Goal: Transaction & Acquisition: Obtain resource

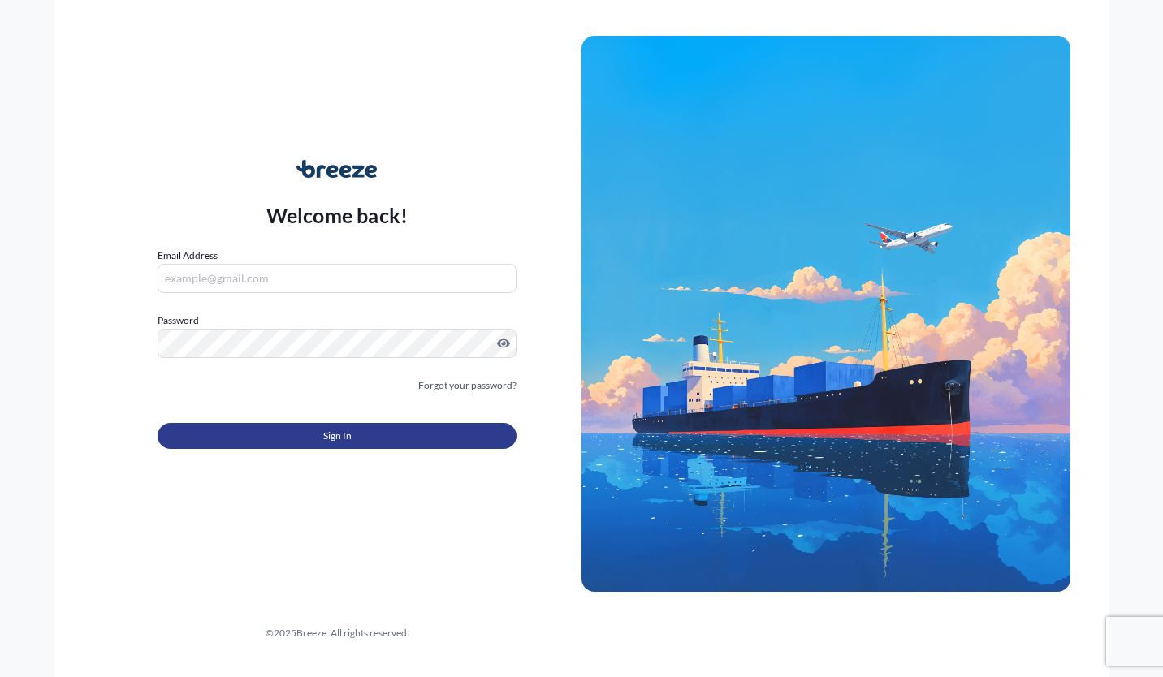
type input "[EMAIL_ADDRESS][DOMAIN_NAME]"
click at [357, 428] on button "Sign In" at bounding box center [337, 436] width 359 height 26
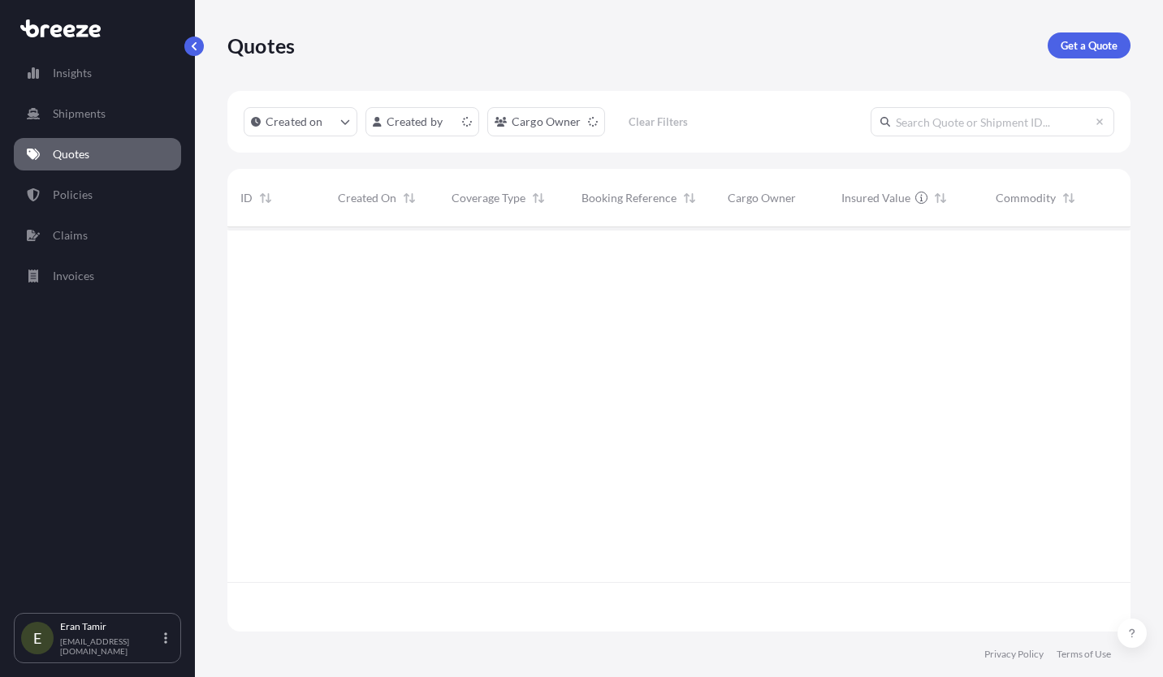
scroll to position [13, 13]
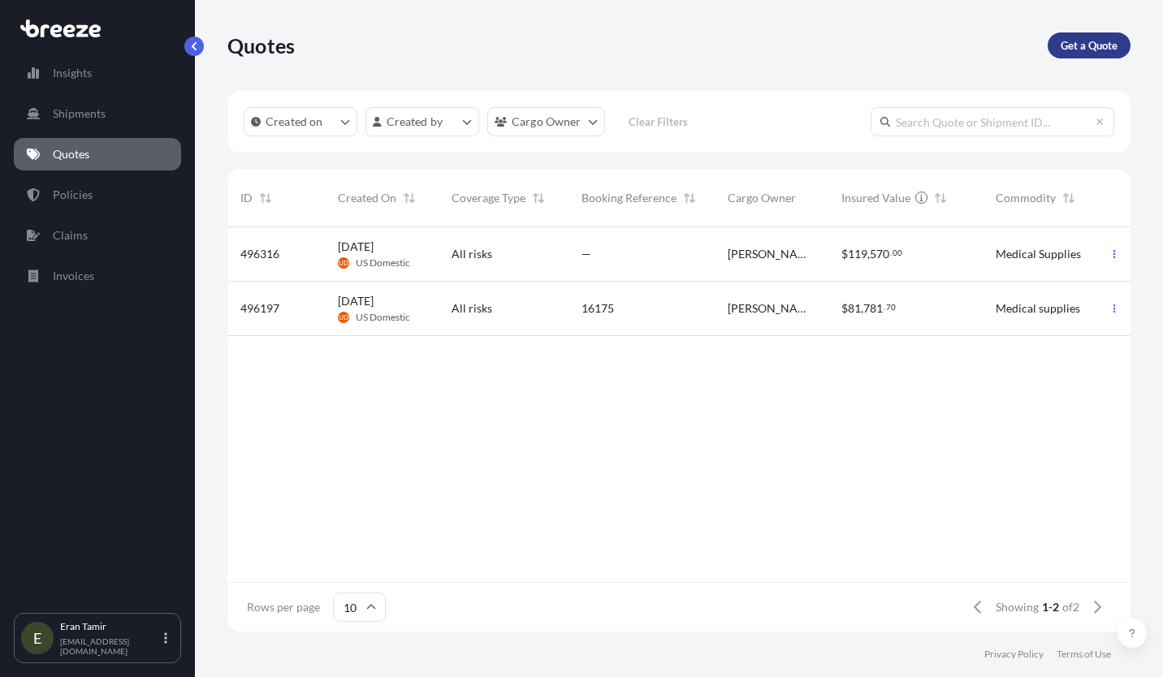
click at [1086, 41] on p "Get a Quote" at bounding box center [1088, 45] width 57 height 16
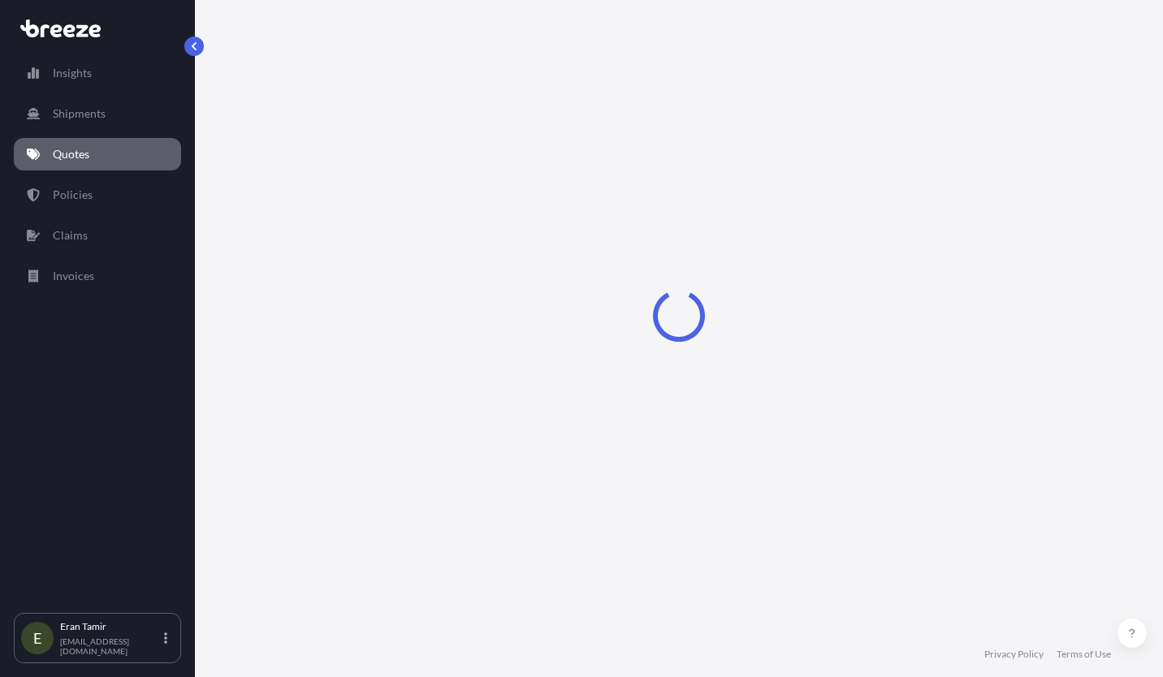
select select "Sea"
select select "1"
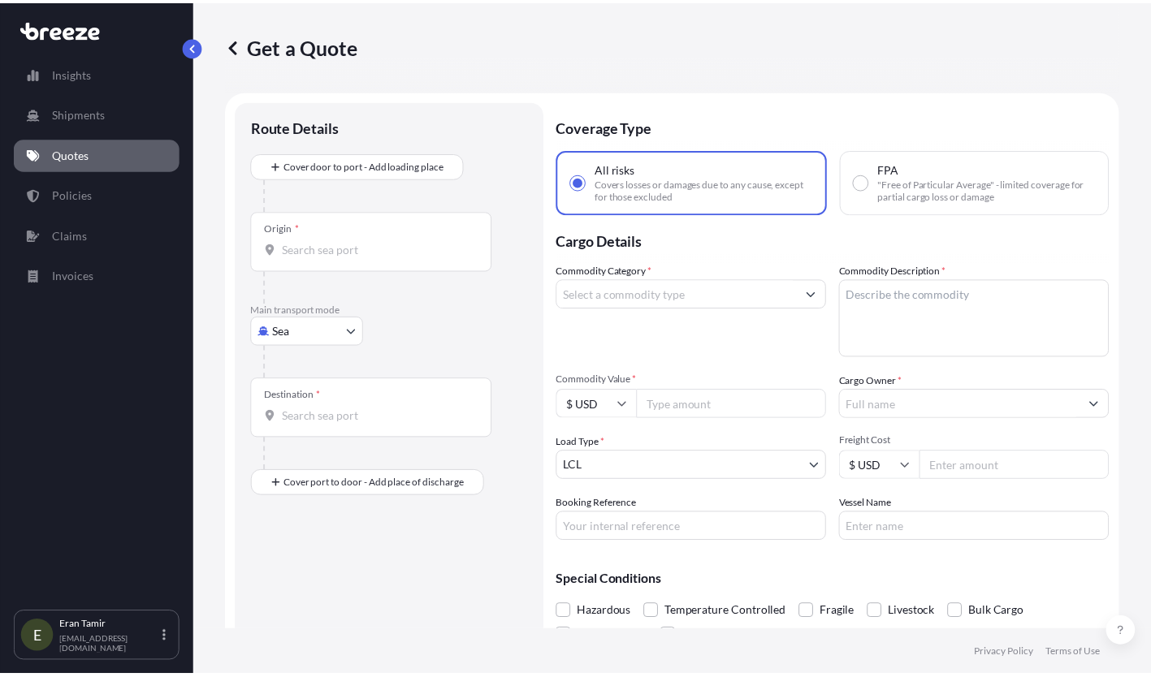
scroll to position [26, 0]
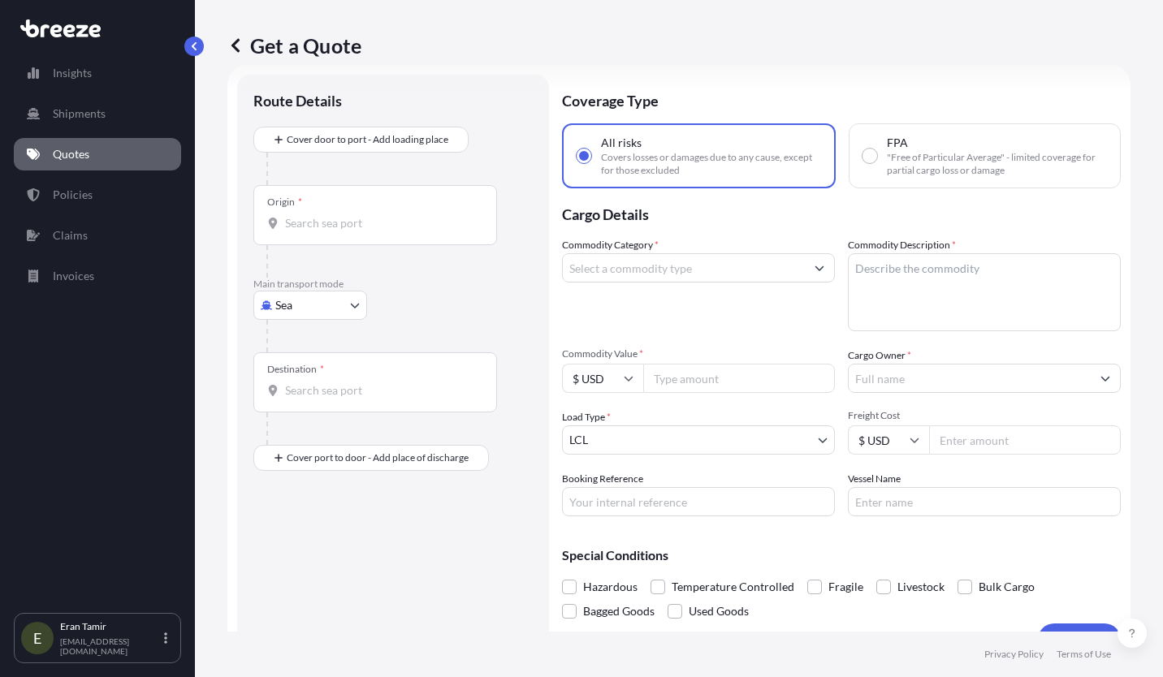
click at [821, 269] on button "Show suggestions" at bounding box center [819, 267] width 29 height 29
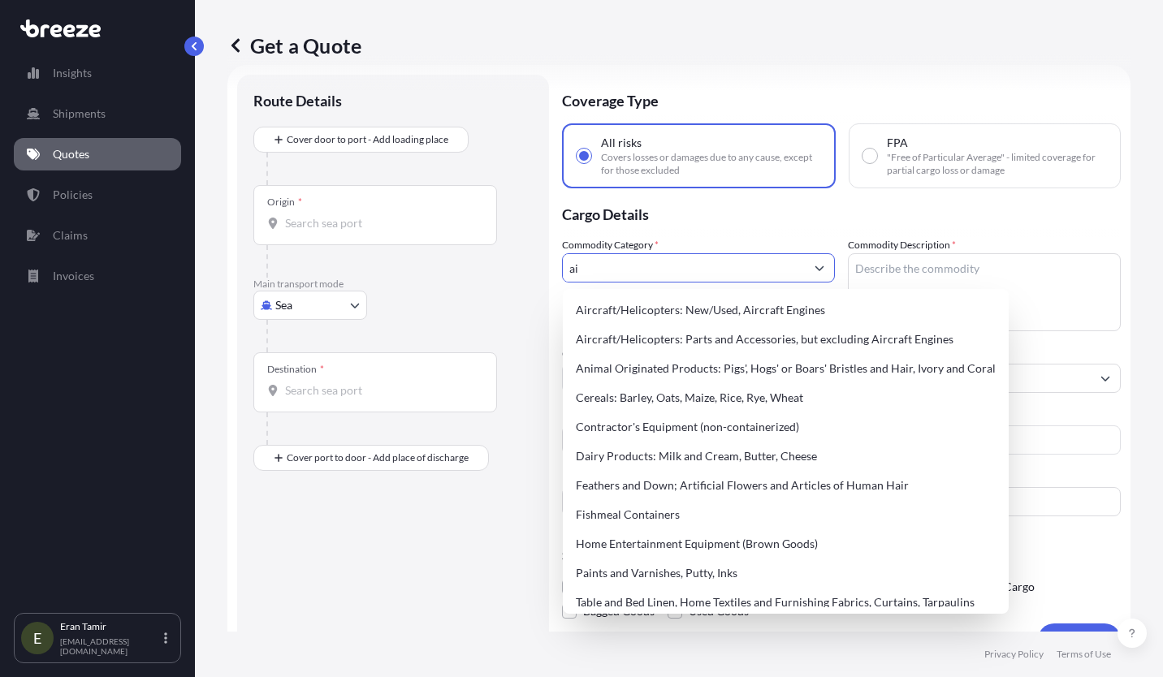
type input "a"
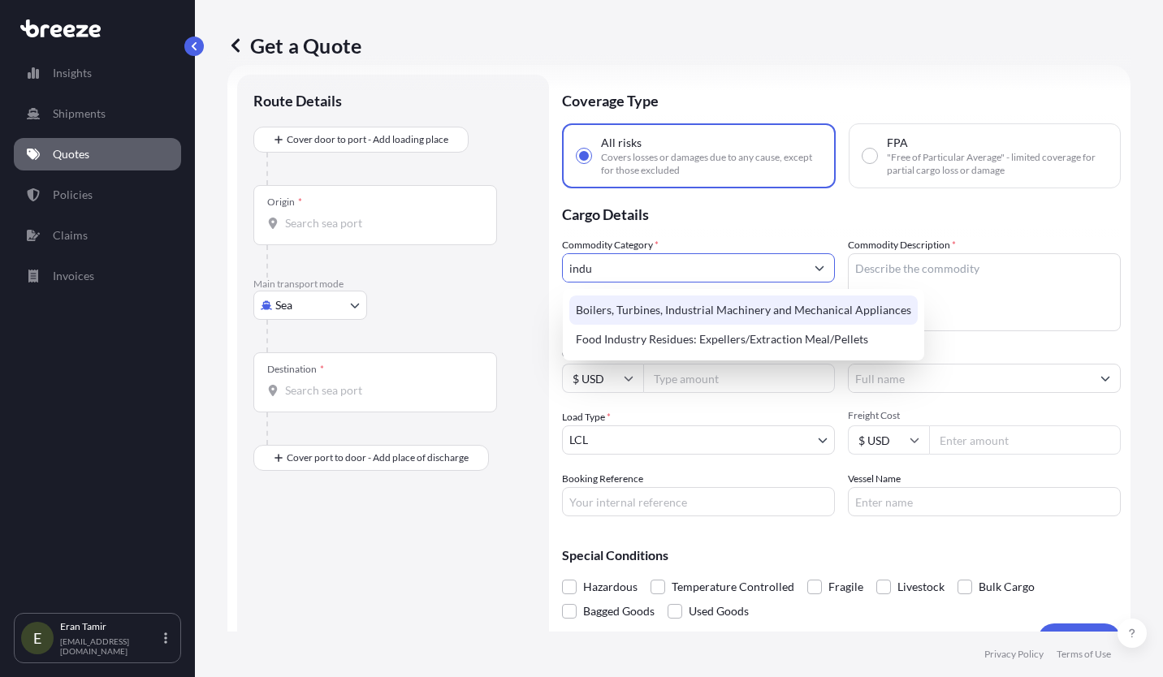
click at [766, 306] on div "Boilers, Turbines, Industrial Machinery and Mechanical Appliances" at bounding box center [743, 310] width 348 height 29
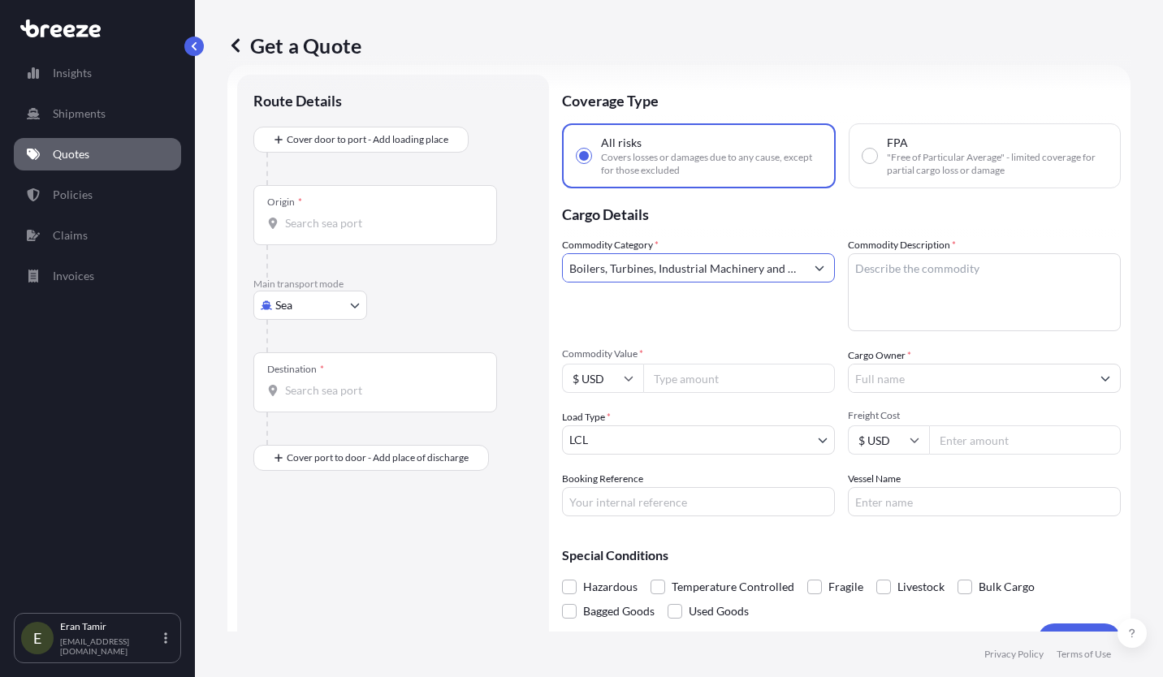
type input "Boilers, Turbines, Industrial Machinery and Mechanical Appliances"
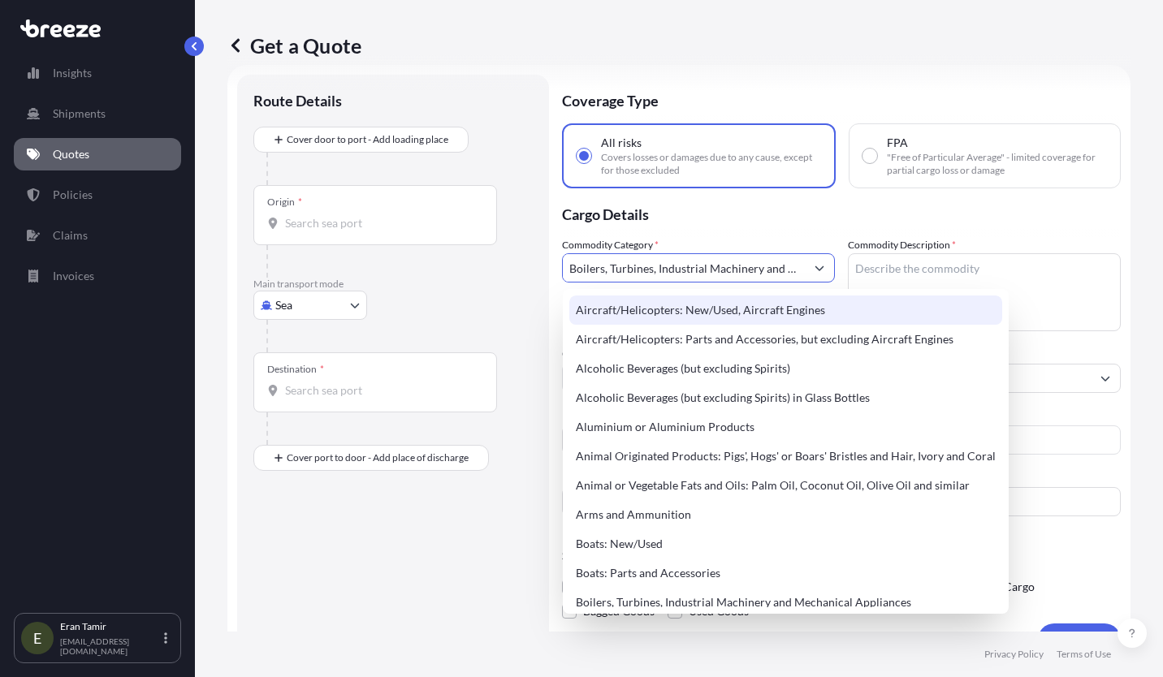
click at [892, 271] on textarea "Commodity Description *" at bounding box center [984, 292] width 273 height 78
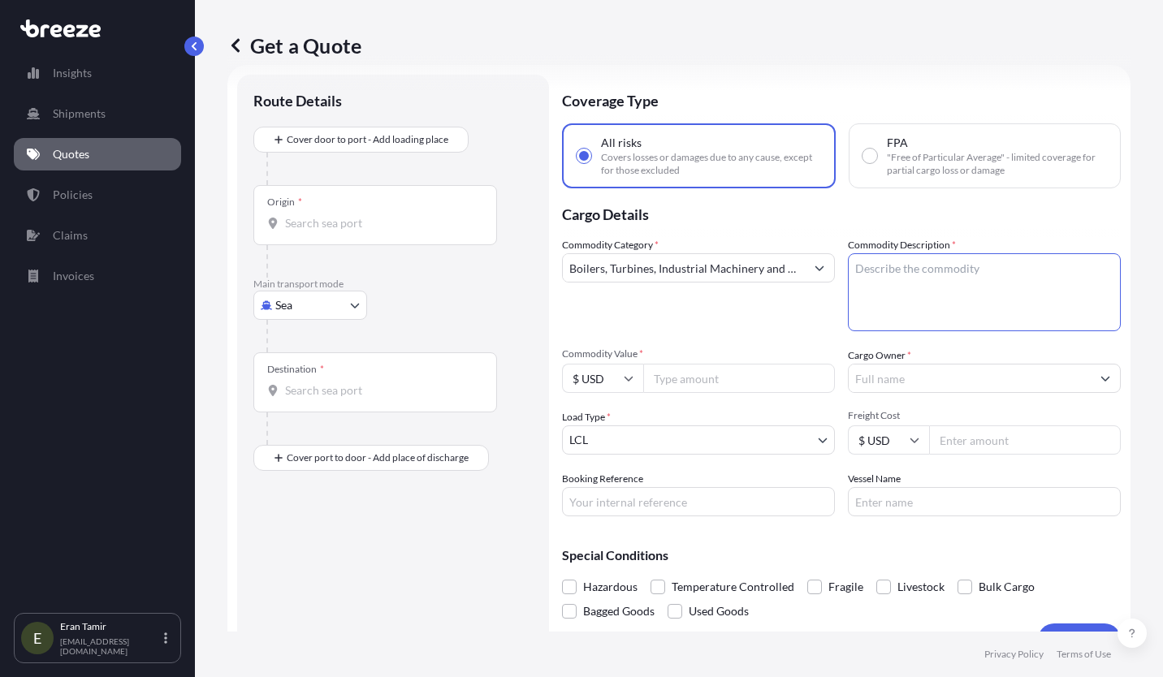
paste textarea "Motivair Coolant Distribution Unit MCDU-40-415- 2P-PB-SB-GF-FM-0-[GEOGRAPHIC_DA…"
type textarea "Motivair Coolant Distribution Unit MCDU-40-415- 2P-PB-SB-GF-FM-0-[GEOGRAPHIC_DA…"
click at [691, 386] on input "Commodity Value *" at bounding box center [739, 378] width 192 height 29
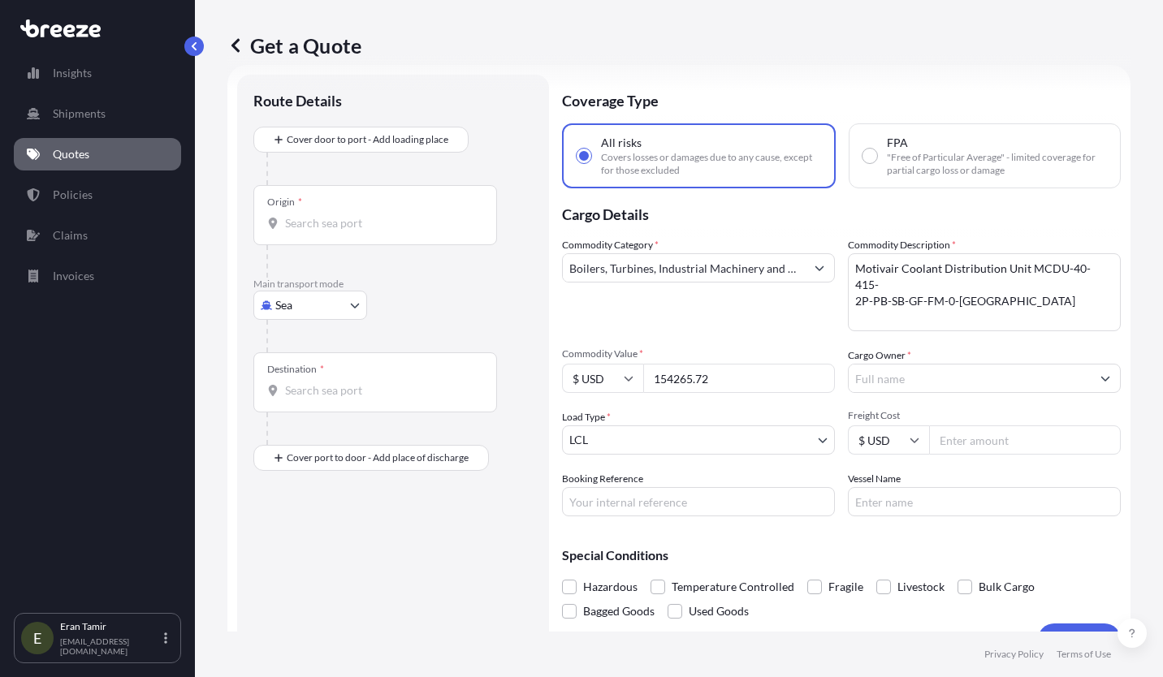
type input "154265.72"
click at [932, 385] on input "Cargo Owner *" at bounding box center [970, 378] width 242 height 29
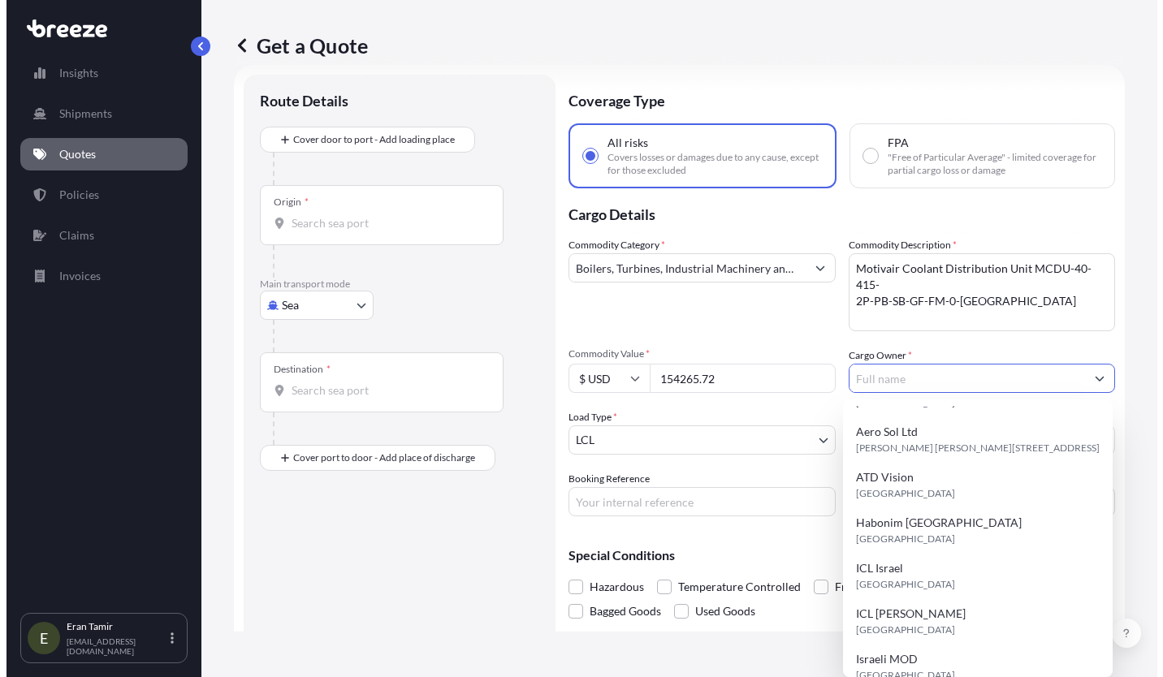
scroll to position [0, 0]
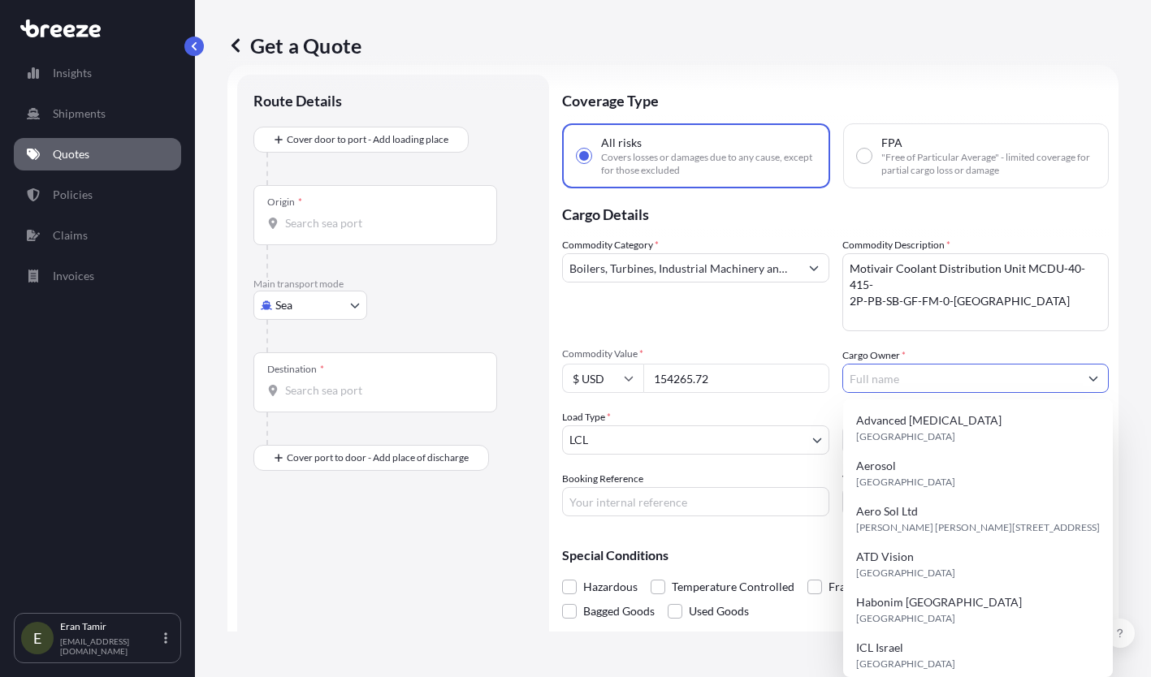
paste input "[PERSON_NAME] Systems LTD"
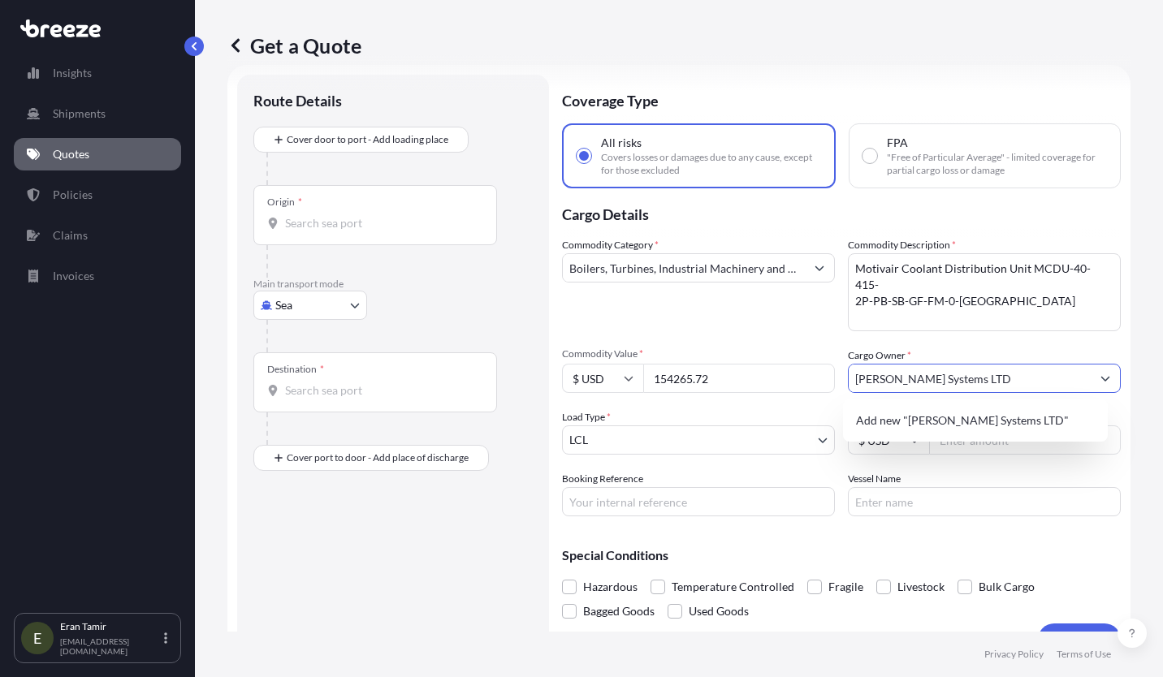
type input "[PERSON_NAME] Systems LTD"
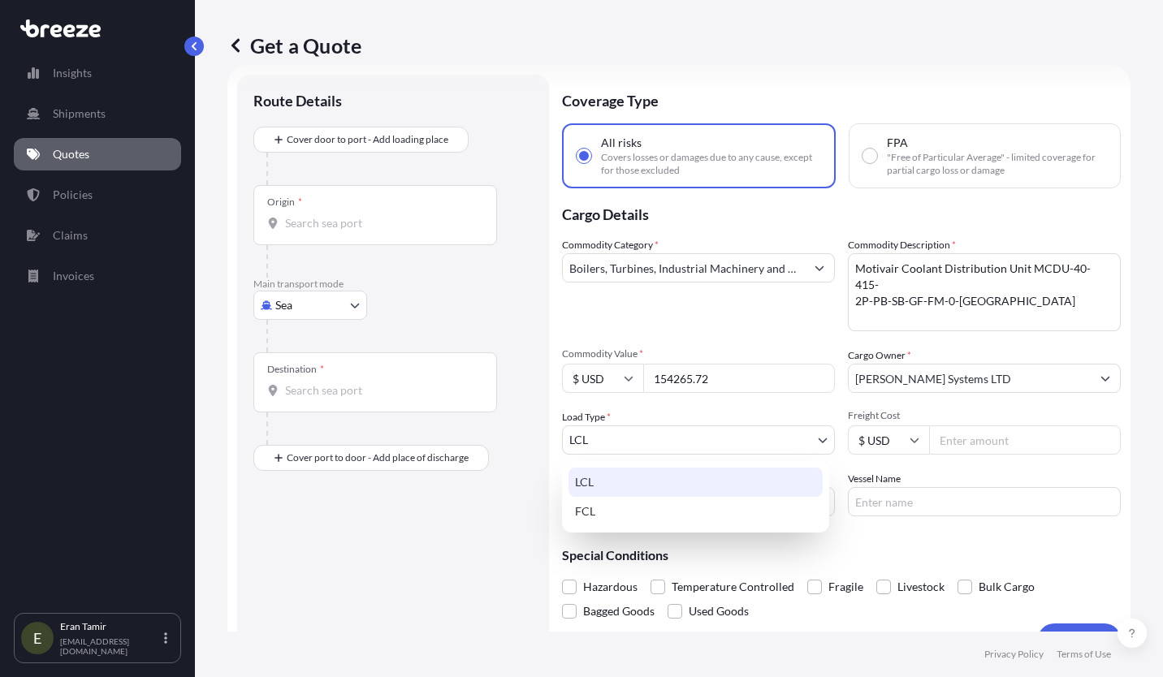
click at [693, 437] on body "14 options available. 0 options available. 1 option available. Insights Shipmen…" at bounding box center [581, 338] width 1163 height 677
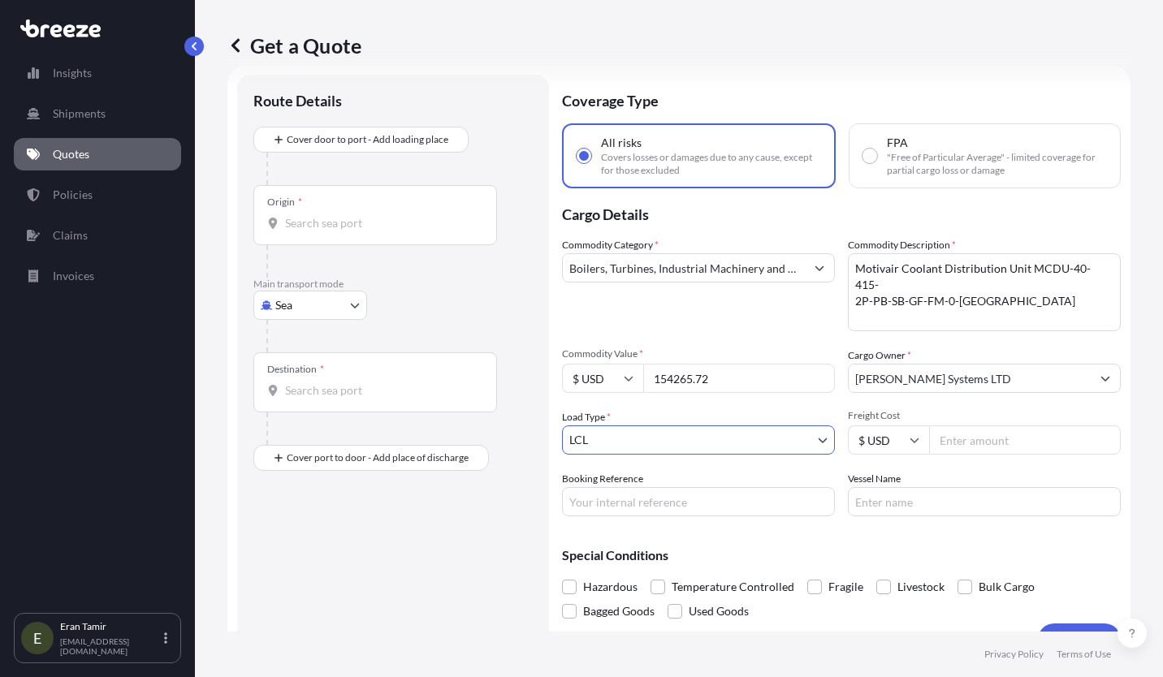
click at [343, 304] on body "Insights Shipments Quotes Policies Claims Invoices E [PERSON_NAME] [PERSON_NAME…" at bounding box center [581, 338] width 1163 height 677
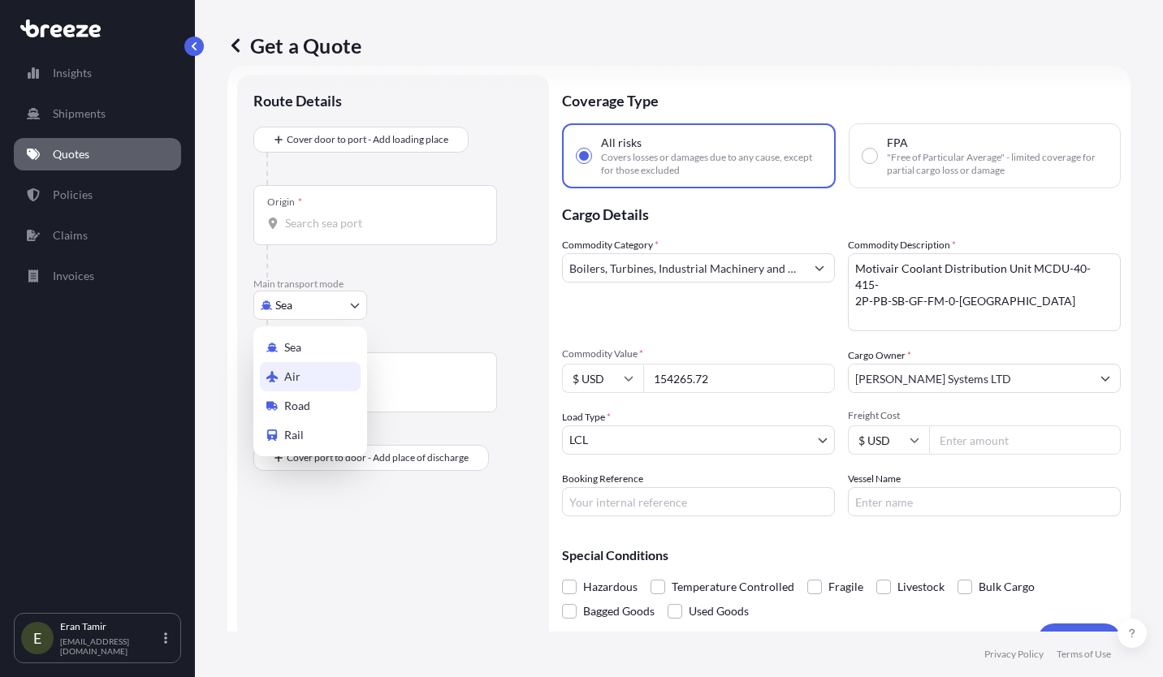
click at [293, 370] on span "Air" at bounding box center [292, 377] width 16 height 16
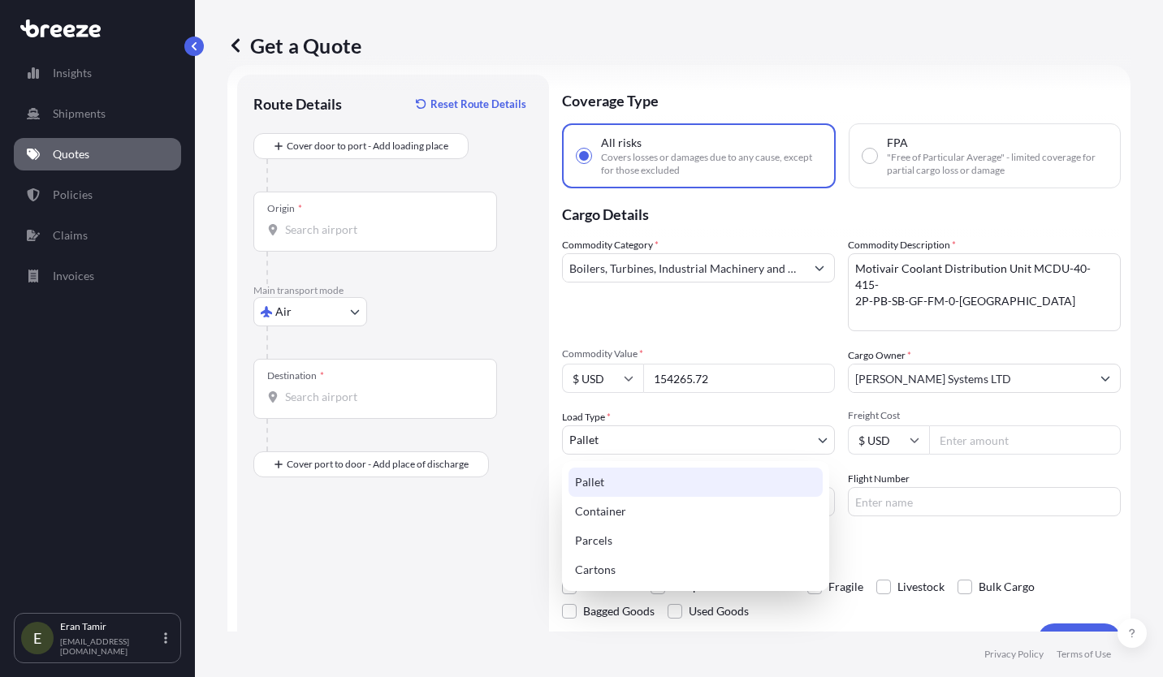
click at [636, 438] on body "Insights Shipments Quotes Policies Claims Invoices E [PERSON_NAME] [PERSON_NAME…" at bounding box center [581, 338] width 1163 height 677
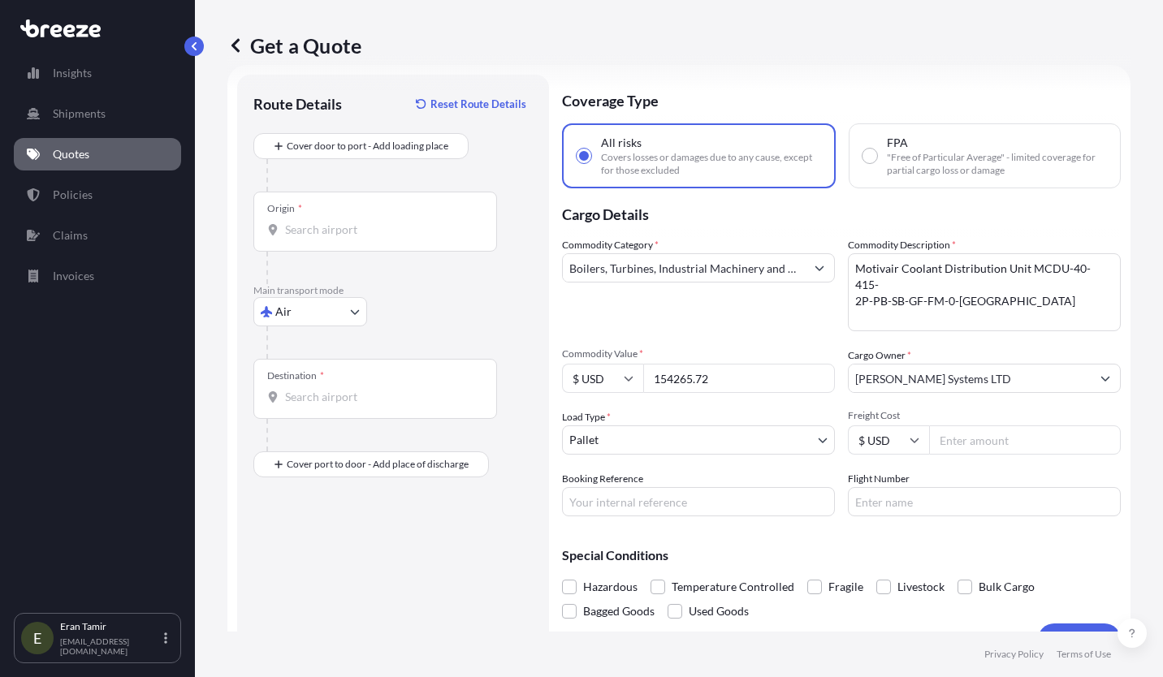
click at [966, 442] on input "Freight Cost" at bounding box center [1025, 439] width 192 height 29
type input "8550"
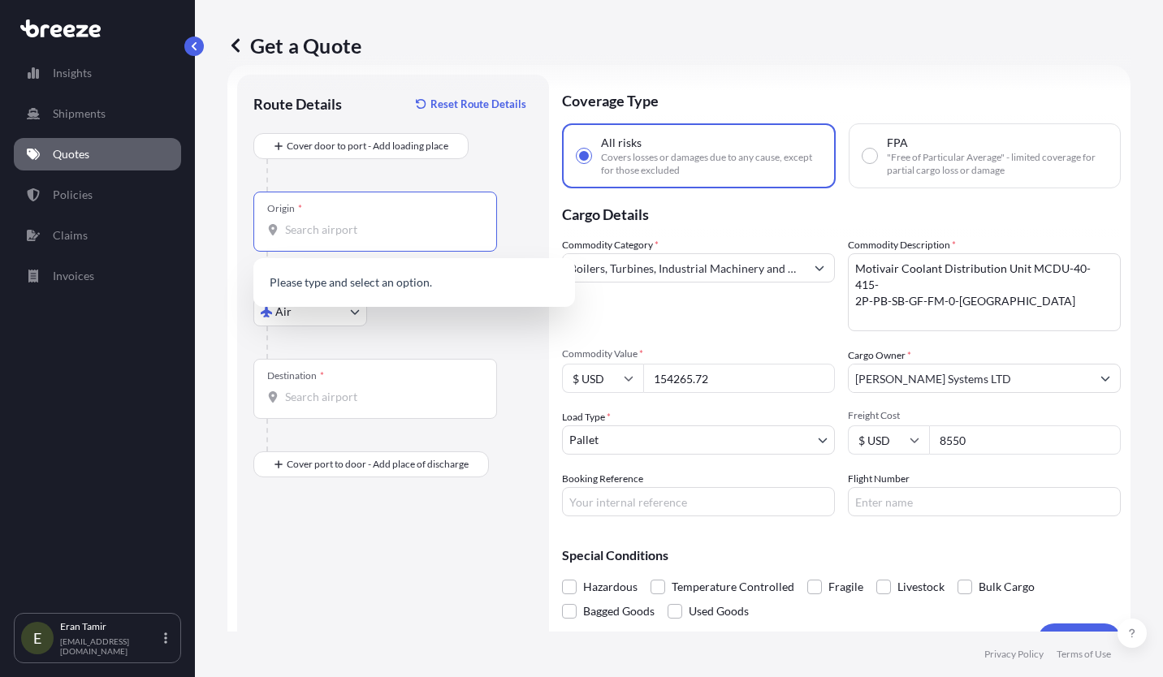
click at [305, 228] on input "Origin *" at bounding box center [381, 230] width 192 height 16
paste input "[GEOGRAPHIC_DATA]"
type input "C"
type input "1"
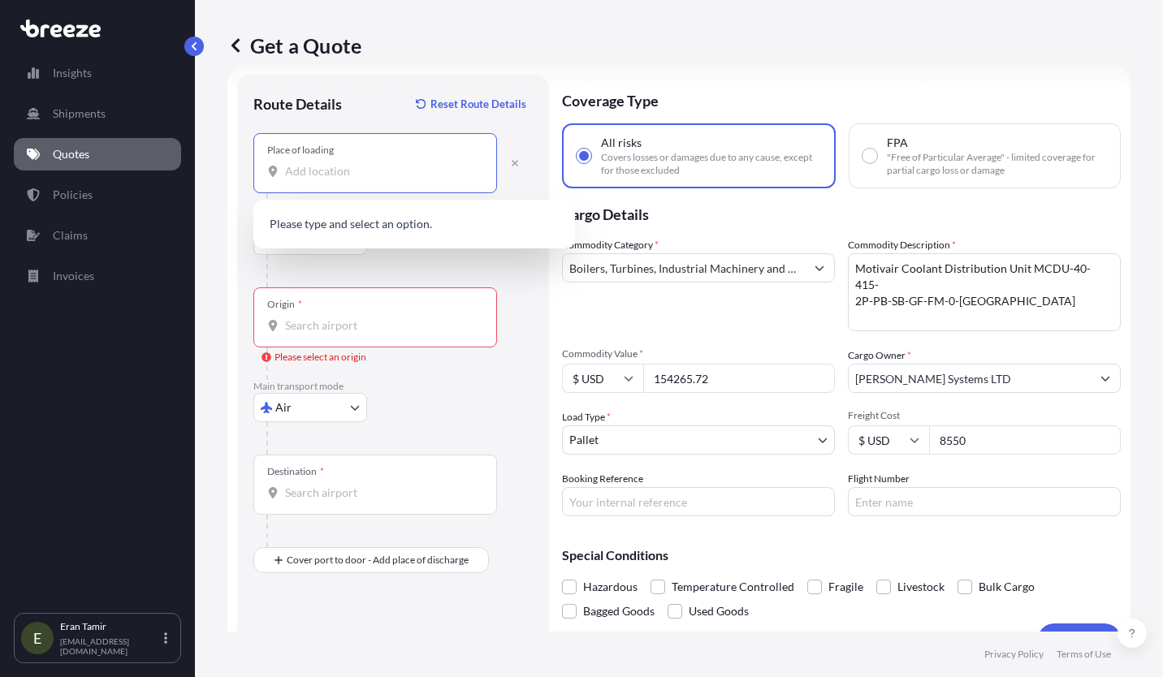
click at [308, 174] on input "Place of loading" at bounding box center [381, 171] width 192 height 16
paste input "[GEOGRAPHIC_DATA]"
click at [361, 231] on span "[GEOGRAPHIC_DATA], [GEOGRAPHIC_DATA]" at bounding box center [427, 226] width 237 height 16
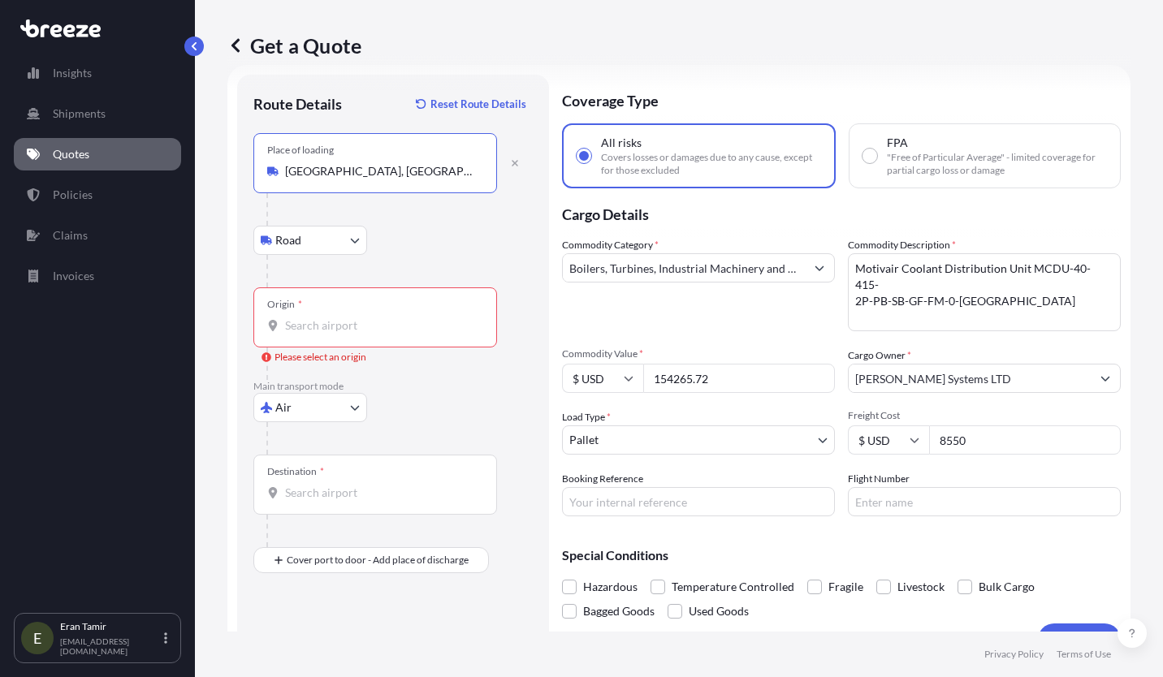
type input "[GEOGRAPHIC_DATA], [GEOGRAPHIC_DATA]"
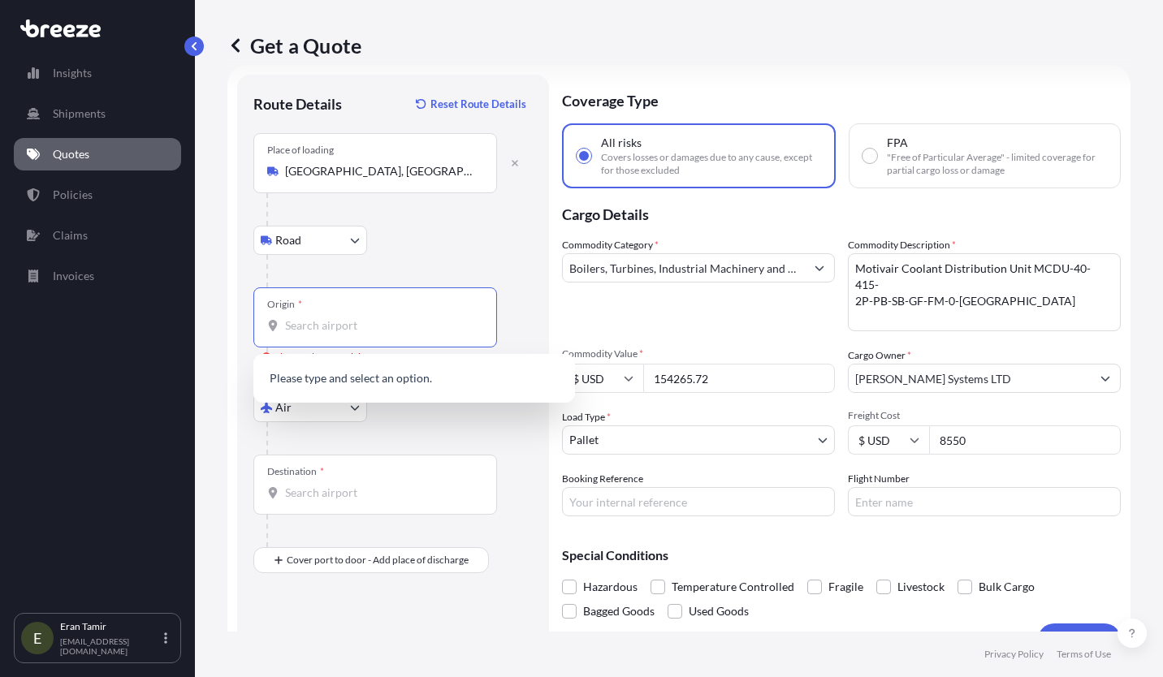
click at [317, 327] on input "Origin * Please select an origin" at bounding box center [381, 325] width 192 height 16
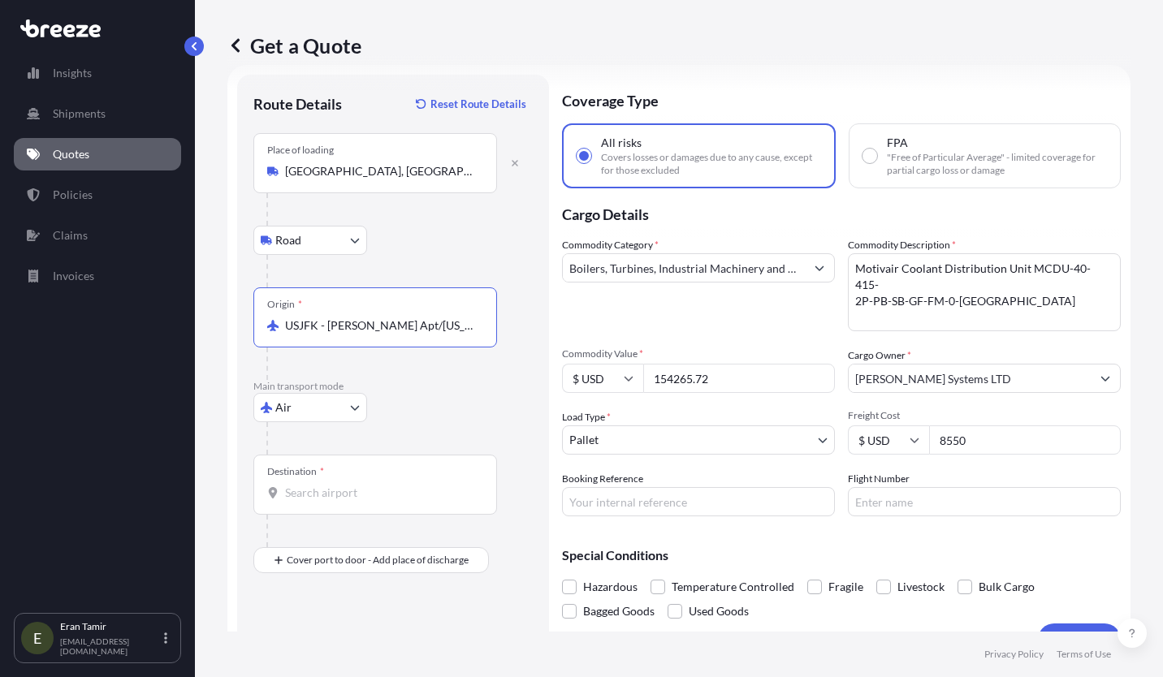
type input "USJFK - [PERSON_NAME] Apt/[US_STATE], [GEOGRAPHIC_DATA]"
click at [289, 488] on input "Destination *" at bounding box center [381, 493] width 192 height 16
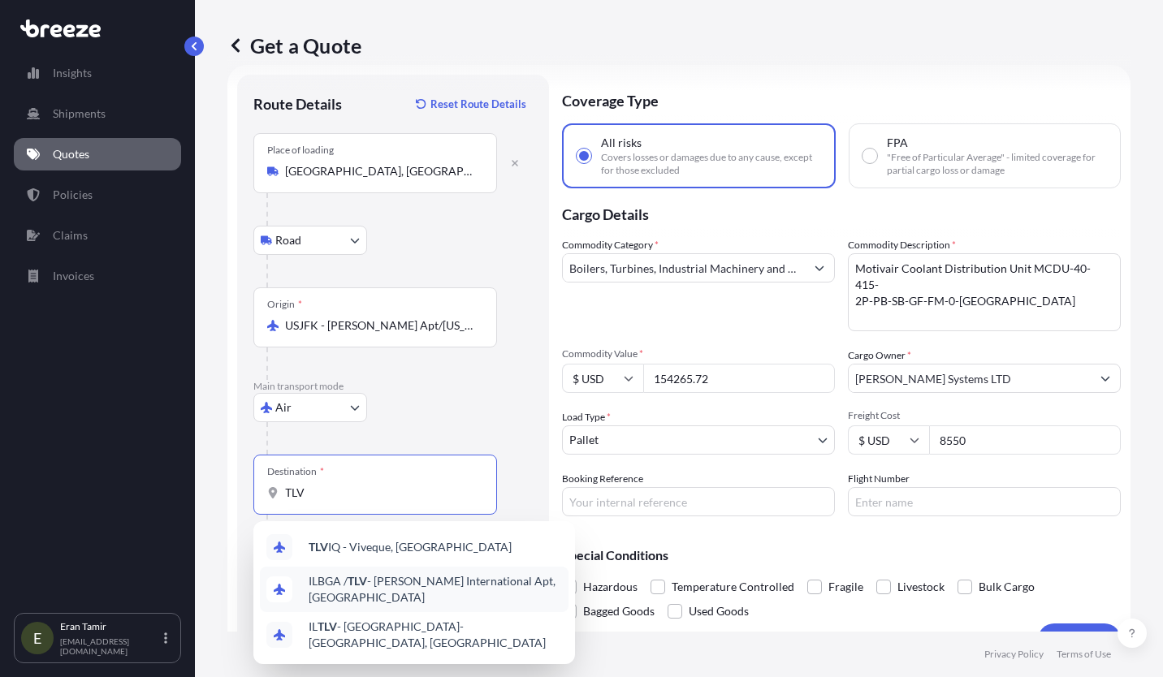
click at [380, 580] on span "ILBGA / TLV - [PERSON_NAME] International Apt, [GEOGRAPHIC_DATA]" at bounding box center [435, 589] width 253 height 32
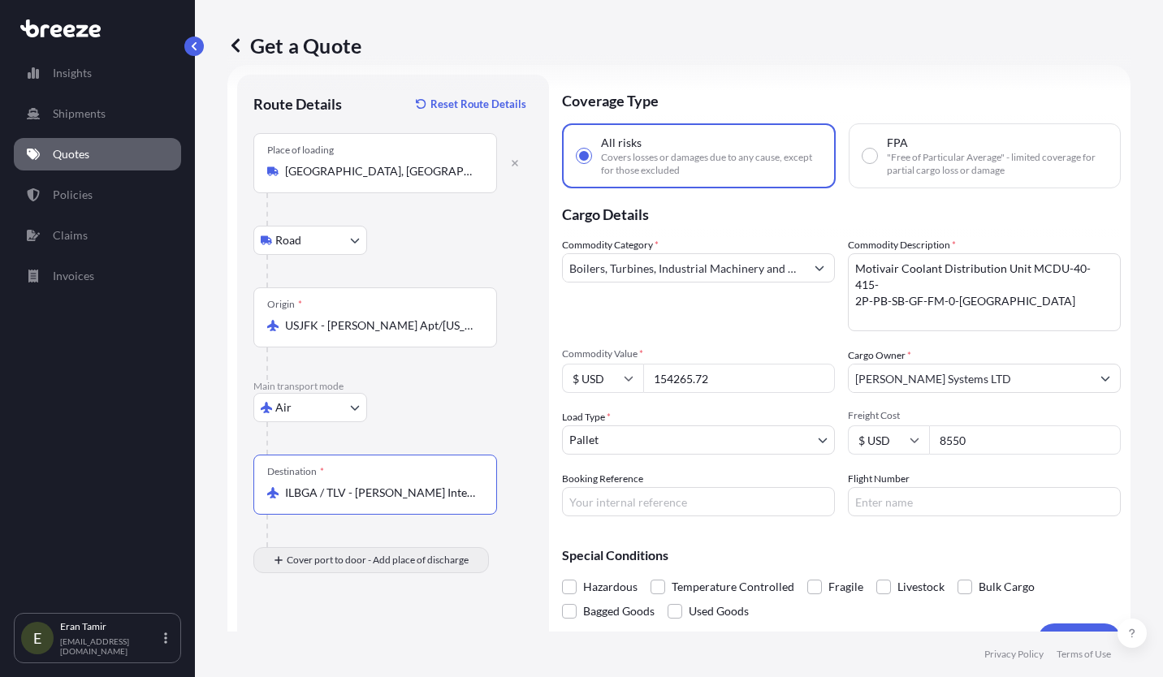
type input "ILBGA / TLV - [PERSON_NAME] International Apt, [GEOGRAPHIC_DATA]"
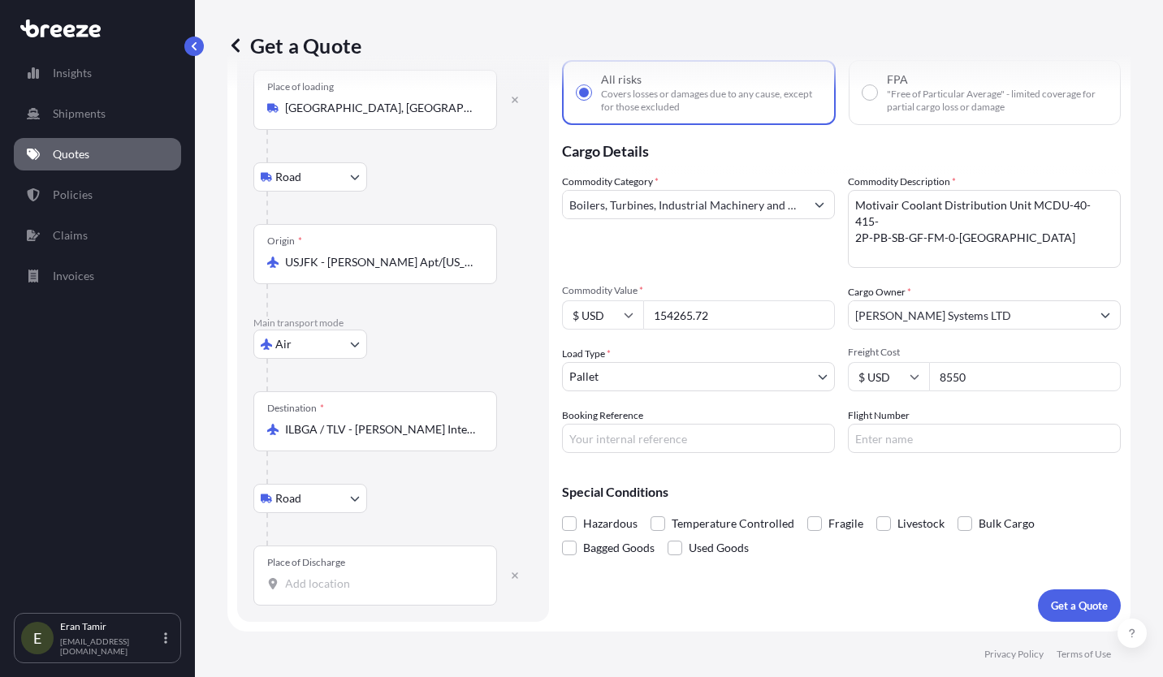
scroll to position [89, 0]
click at [336, 585] on input "Place of Discharge" at bounding box center [381, 584] width 192 height 16
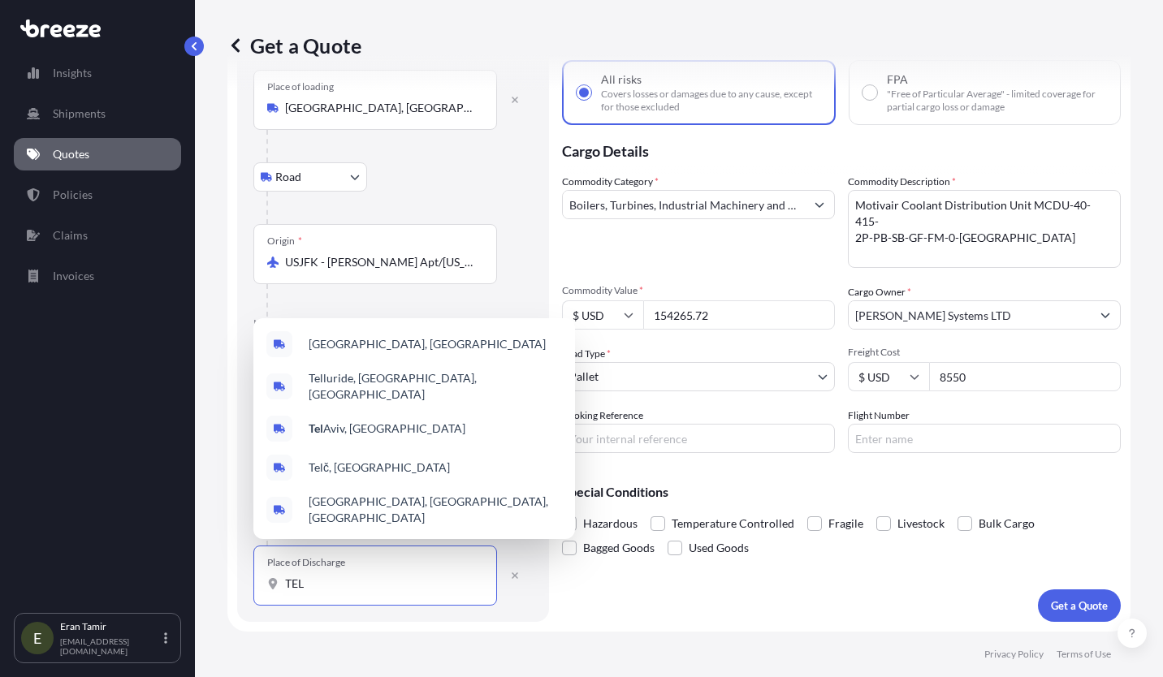
click at [368, 444] on div "[GEOGRAPHIC_DATA], [GEOGRAPHIC_DATA]" at bounding box center [414, 428] width 309 height 39
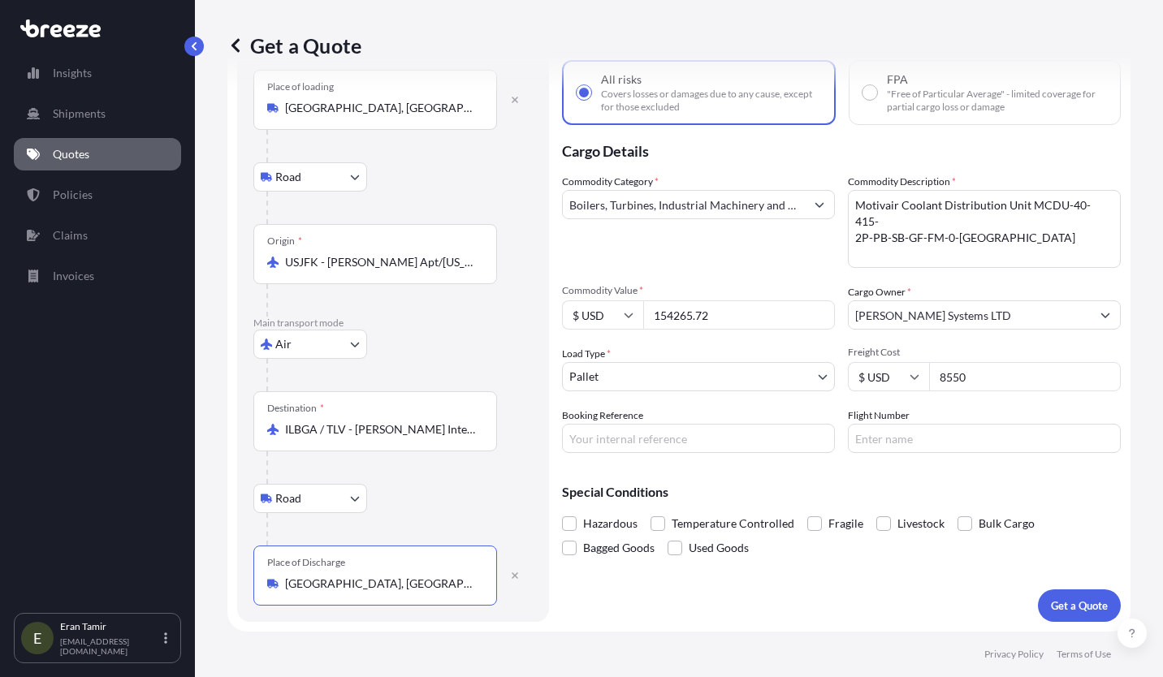
type input "[GEOGRAPHIC_DATA], [GEOGRAPHIC_DATA]"
click at [1069, 618] on button "Get a Quote" at bounding box center [1079, 605] width 83 height 32
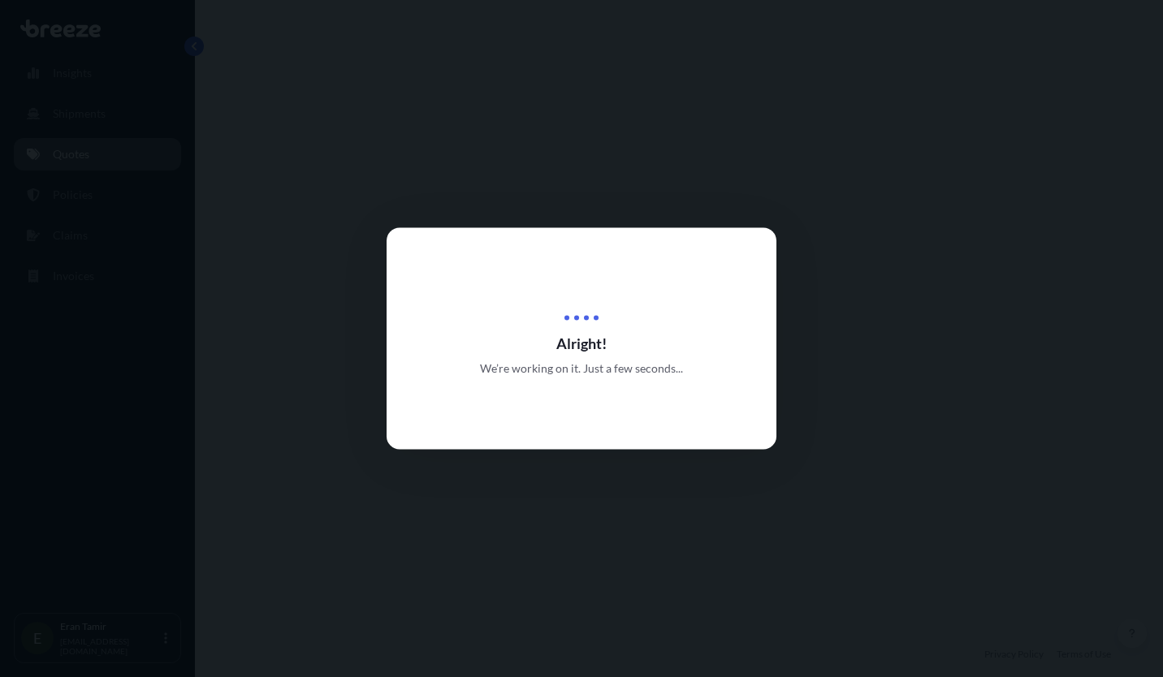
select select "Road"
select select "Air"
select select "Road"
select select "1"
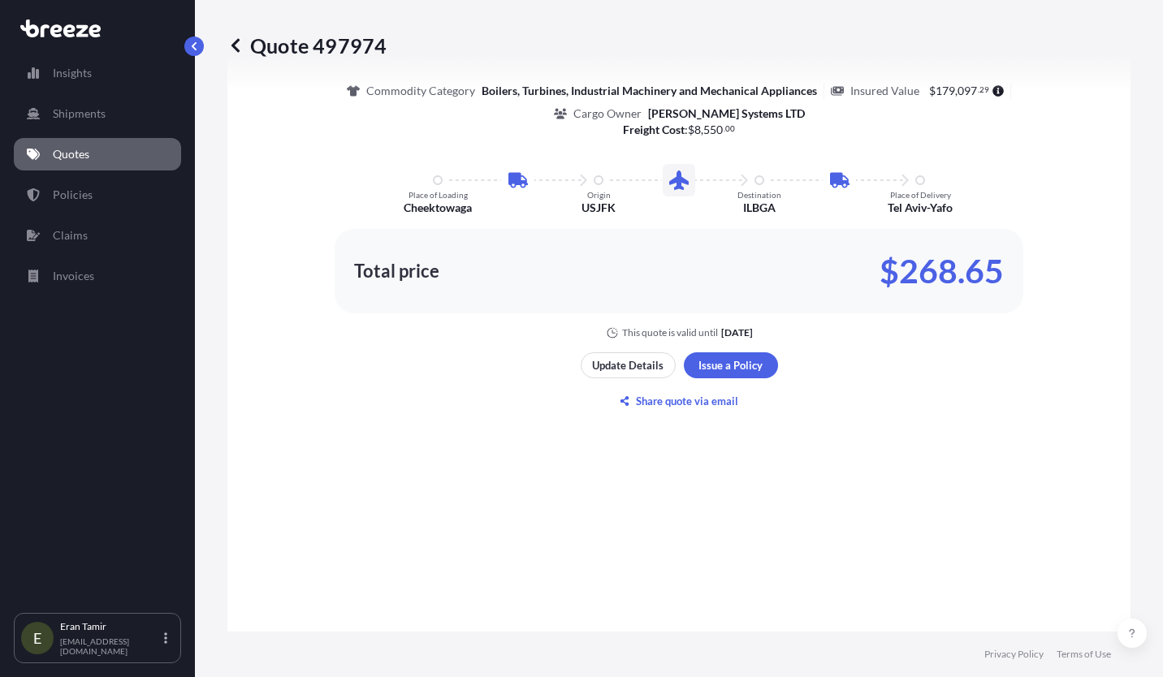
scroll to position [1103, 0]
